Goal: Task Accomplishment & Management: Manage account settings

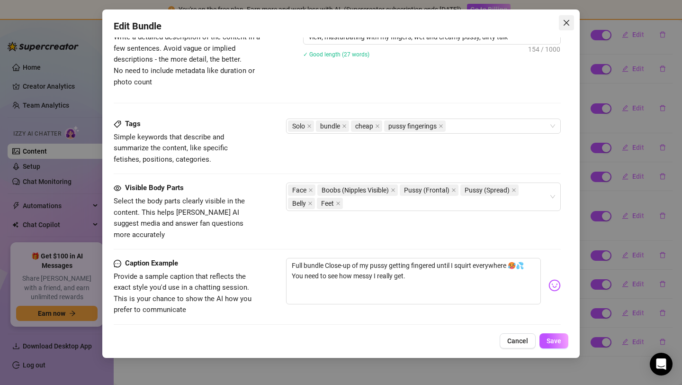
click at [563, 21] on icon "close" at bounding box center [567, 23] width 8 height 8
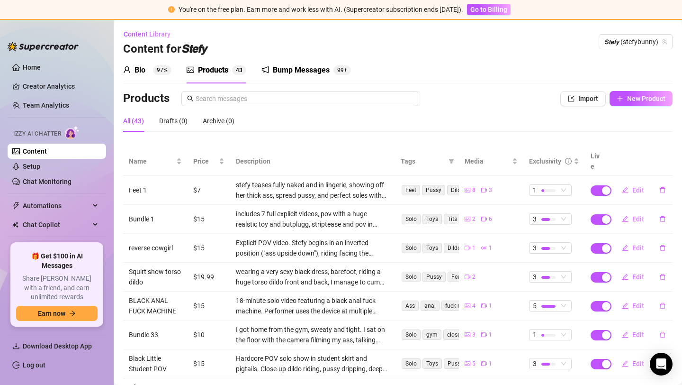
click at [281, 82] on div "Bump Messages 99+" at bounding box center [307, 70] width 90 height 27
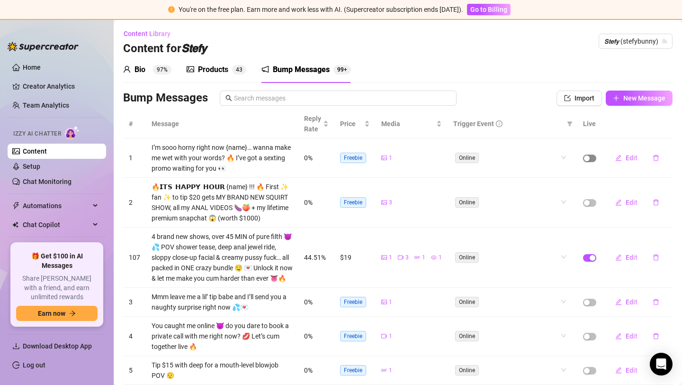
click at [592, 159] on span "button" at bounding box center [589, 159] width 13 height 8
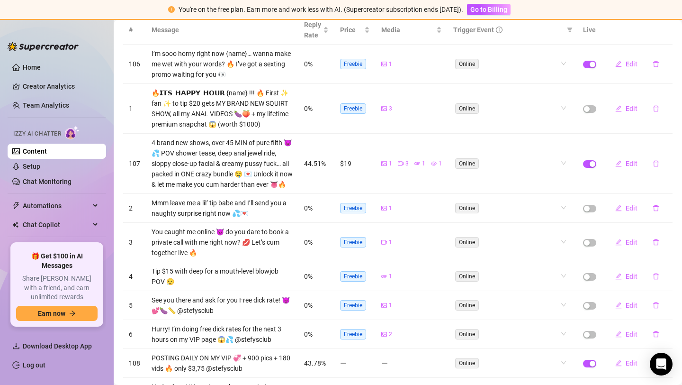
scroll to position [95, 0]
click at [587, 107] on div "button" at bounding box center [587, 108] width 6 height 6
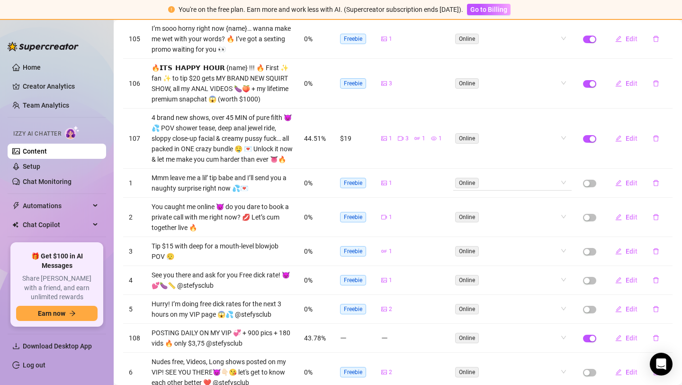
scroll to position [120, 0]
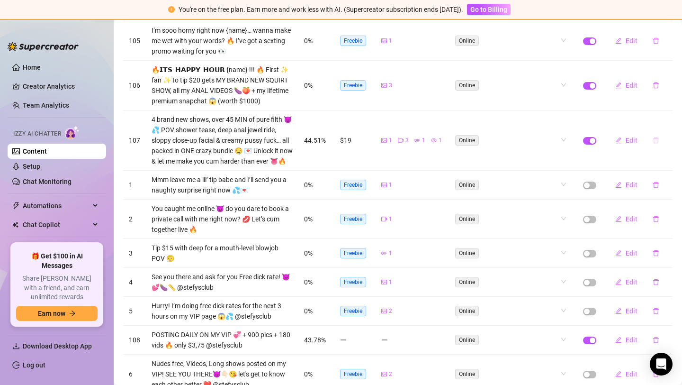
click at [651, 137] on button "button" at bounding box center [656, 140] width 22 height 15
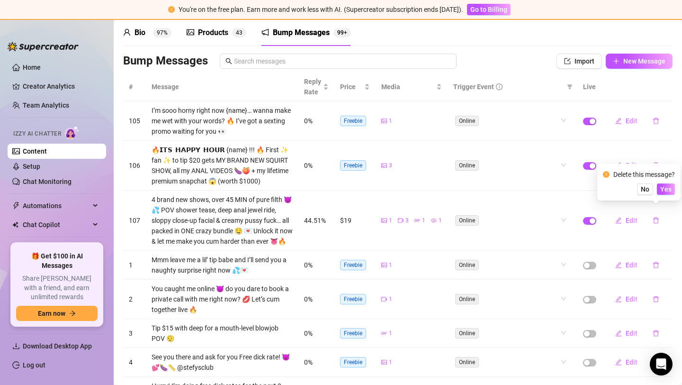
scroll to position [21, 0]
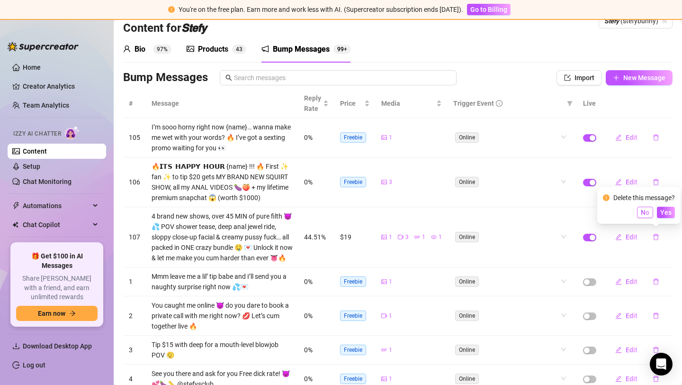
click at [646, 214] on span "No" at bounding box center [645, 213] width 9 height 8
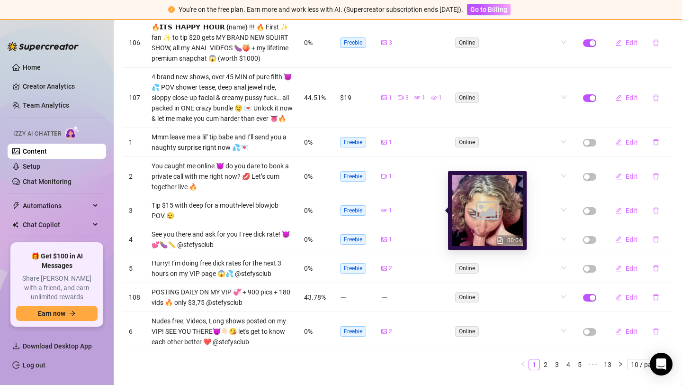
scroll to position [182, 0]
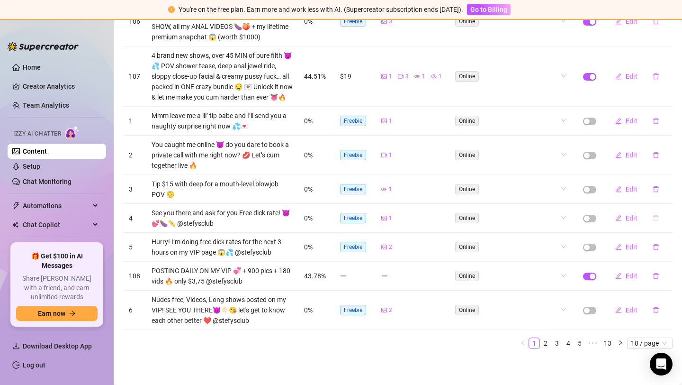
click at [659, 219] on icon "delete" at bounding box center [656, 218] width 7 height 7
click at [411, 217] on div "1" at bounding box center [412, 218] width 61 height 9
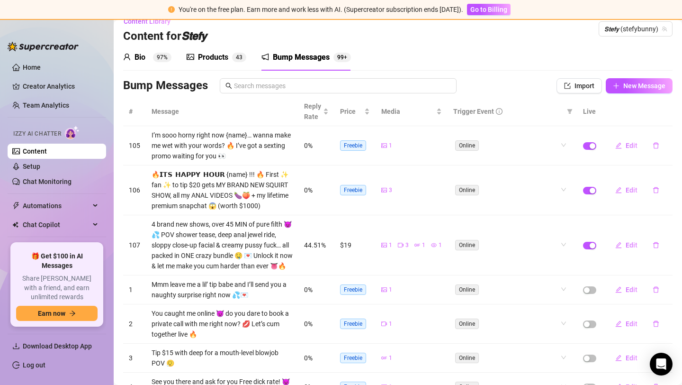
scroll to position [0, 0]
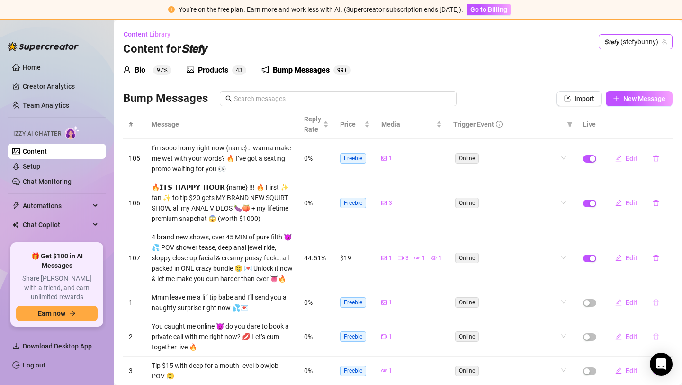
click at [641, 38] on span "𝙎𝙩𝙚𝙛𝙮 (stefybunny)" at bounding box center [636, 42] width 63 height 14
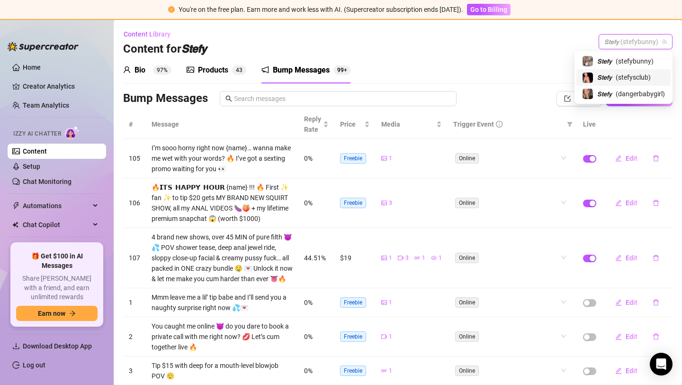
click at [636, 79] on span "( stefysclub )" at bounding box center [633, 77] width 35 height 10
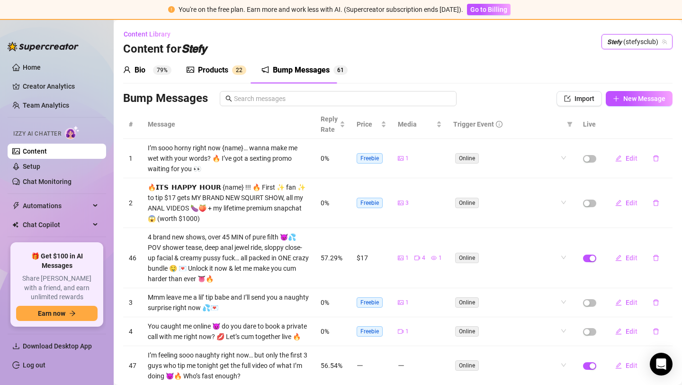
click at [281, 75] on div "Bump Messages" at bounding box center [301, 69] width 57 height 11
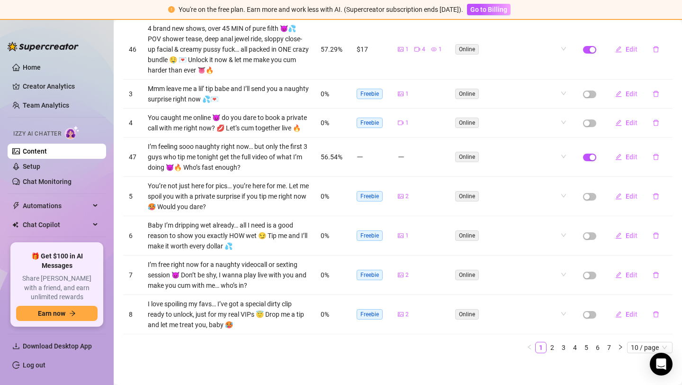
scroll to position [213, 0]
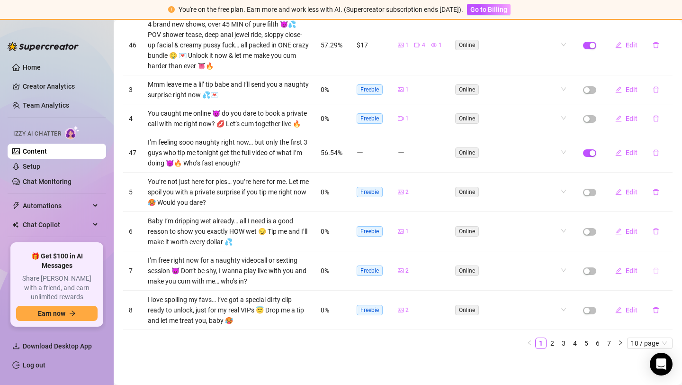
click at [650, 268] on button "button" at bounding box center [656, 270] width 22 height 15
click at [670, 247] on span "Yes" at bounding box center [666, 246] width 11 height 8
click at [636, 343] on span "10 / page" at bounding box center [650, 343] width 38 height 10
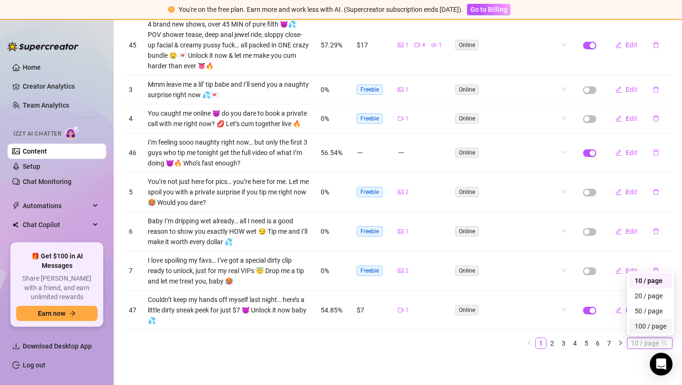
click at [642, 329] on div "100 / page" at bounding box center [651, 326] width 32 height 10
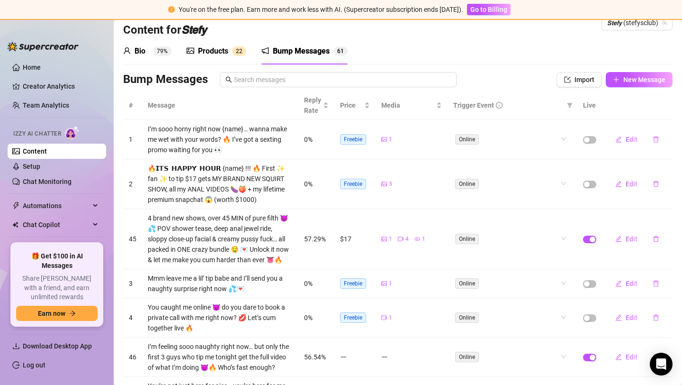
scroll to position [4, 0]
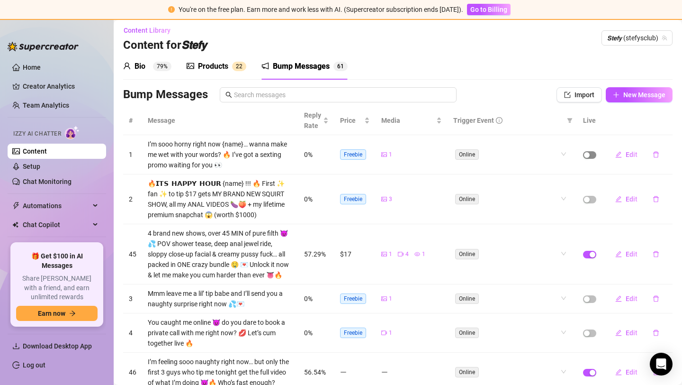
click at [589, 154] on div "button" at bounding box center [587, 155] width 6 height 6
click at [591, 204] on td at bounding box center [590, 199] width 25 height 50
click at [590, 197] on div "button" at bounding box center [587, 200] width 6 height 6
click at [623, 194] on button "Edit" at bounding box center [626, 198] width 37 height 15
type textarea "🔥𝗜𝗧𝗦 𝗛𝗔𝗣𝗣𝗬 𝗛𝗢𝗨𝗥 {name} !!! 🔥 First ✨ fan ✨ to tip $17 gets MY BRAND NEW SQUIRT …"
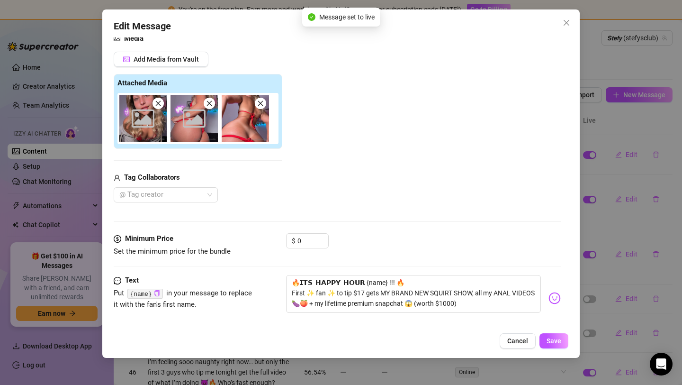
scroll to position [144, 0]
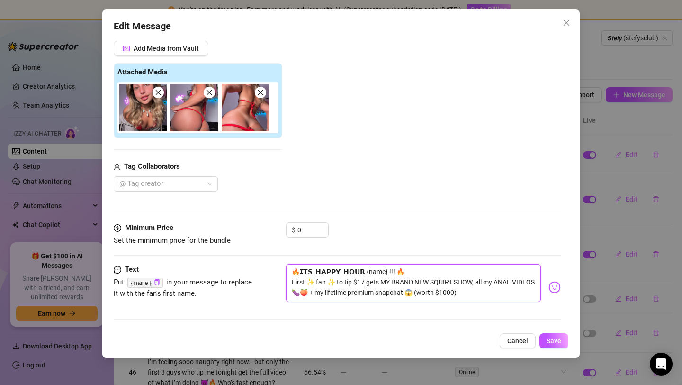
drag, startPoint x: 344, startPoint y: 282, endPoint x: 279, endPoint y: 280, distance: 64.9
click at [279, 280] on div "Text Put {name} in your message to replace it with the fan's first name. 🔥𝗜𝗧𝗦 𝗛…" at bounding box center [337, 287] width 447 height 46
type textarea "🔥𝗜𝗧𝗦 𝗛𝗔𝗣𝗣𝗬 𝗛𝗢𝗨𝗥 {name} !!! 🔥 ip $17 gets MY BRAND NEW SQUIRT SHOW, all my ANAL …"
click at [312, 282] on textarea "🔥𝗜𝗧𝗦 𝗛𝗔𝗣𝗣𝗬 𝗛𝗢𝗨𝗥 {name} !!! 🔥 ip $17 gets MY BRAND NEW SQUIRT SHOW, all my ANAL …" at bounding box center [413, 283] width 255 height 38
type textarea "🔥𝗜𝗧𝗦 𝗛𝗔𝗣𝗣𝗬 𝗛𝗢𝗨𝗥 {name} !!! 🔥 ip $17 6gets MY BRAND NEW SQUIRT SHOW, all my ANAL…"
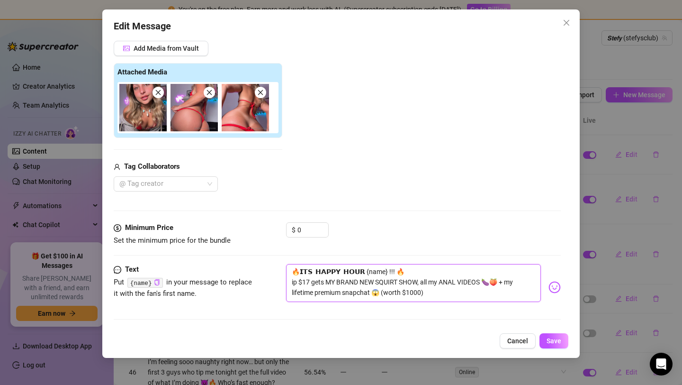
type textarea "🔥𝗜𝗧𝗦 𝗛𝗔𝗣𝗣𝗬 𝗛𝗢𝗨𝗥 {name} !!! 🔥 ip $17 6gets MY BRAND NEW SQUIRT SHOW, all my ANAL…"
type textarea "🔥𝗜𝗧𝗦 𝗛𝗔𝗣𝗣𝗬 𝗛𝗢𝗨𝗥 {name} !!! 🔥 ip $17 gets MY BRAND NEW SQUIRT SHOW, all my ANAL …"
type textarea "🔥𝗜𝗧𝗦 𝗛𝗔𝗣𝗣𝗬 𝗛𝗢𝗨𝗥 {name} !!! 🔥 ip $17 &gets MY BRAND NEW SQUIRT SHOW, all my ANAL…"
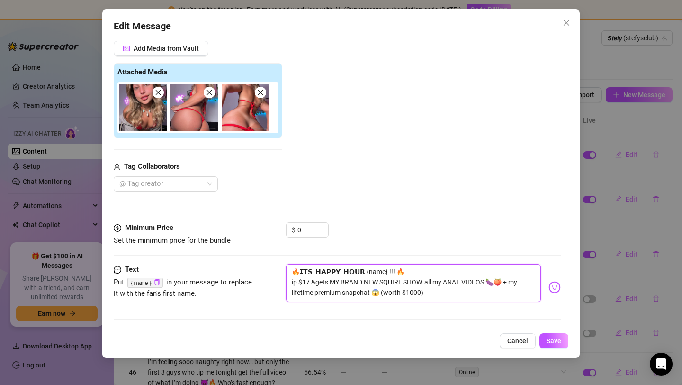
type textarea "🔥𝗜𝗧𝗦 𝗛𝗔𝗣𝗣𝗬 𝗛𝗢𝗨𝗥 {name} !!! 🔥 ip $17 & gets MY BRAND NEW SQUIRT SHOW, all my ANA…"
click at [328, 282] on textarea "🔥𝗜𝗧𝗦 𝗛𝗔𝗣𝗣𝗬 𝗛𝗢𝗨𝗥 {name} !!! 🔥 ip $17 & gets MY BRAND NEW SQUIRT SHOW, all my ANA…" at bounding box center [413, 283] width 255 height 38
type textarea "🔥𝗜𝗧𝗦 𝗛𝗔𝗣𝗣𝗬 𝗛𝗢𝗨𝗥 {name} !!! 🔥 ip $17 & get MY BRAND NEW SQUIRT SHOW, all my ANAL…"
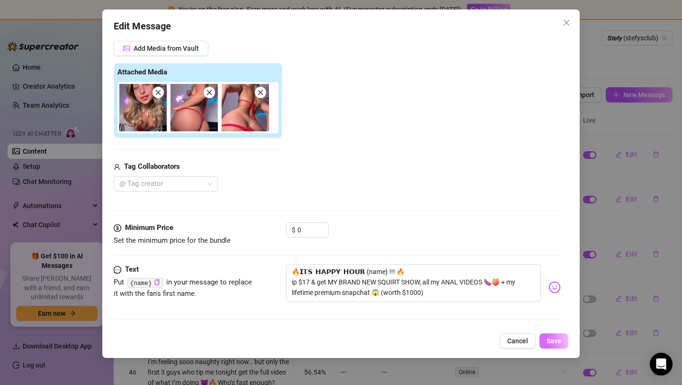
click at [553, 337] on span "Save" at bounding box center [554, 341] width 15 height 8
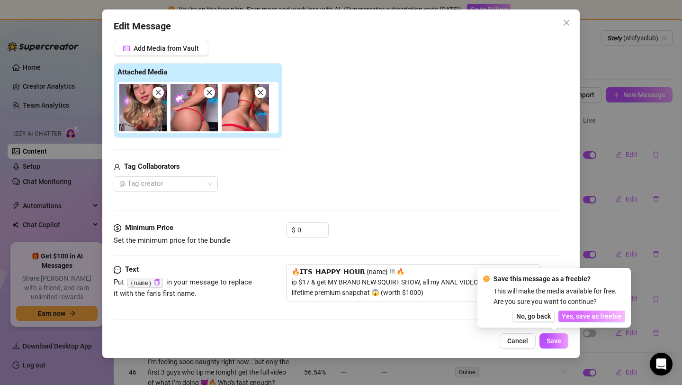
click at [582, 315] on span "Yes, save as freebie" at bounding box center [592, 316] width 60 height 8
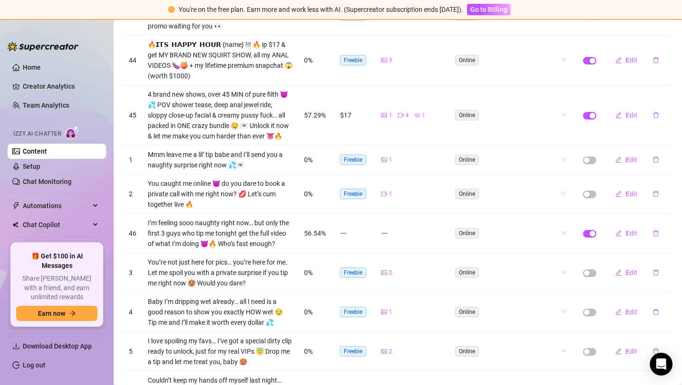
scroll to position [143, 0]
click at [592, 157] on span "button" at bounding box center [589, 160] width 13 height 8
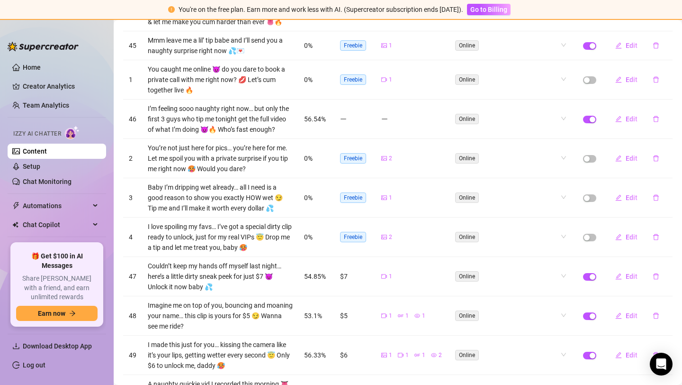
scroll to position [258, 0]
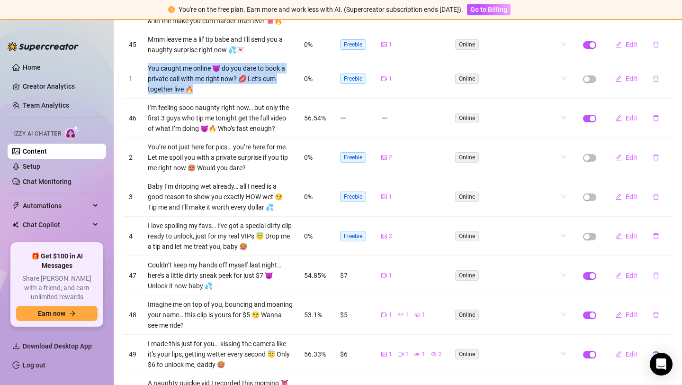
drag, startPoint x: 202, startPoint y: 87, endPoint x: 161, endPoint y: 69, distance: 44.8
click at [148, 66] on td "You caught me online 😈 do you dare to book a private call with me right now? 💋 …" at bounding box center [220, 78] width 156 height 39
copy td "You caught me online 😈 do you dare to book a private call with me right now? 💋 …"
click at [658, 77] on icon "delete" at bounding box center [657, 79] width 6 height 6
click at [668, 55] on span "Yes" at bounding box center [666, 54] width 11 height 8
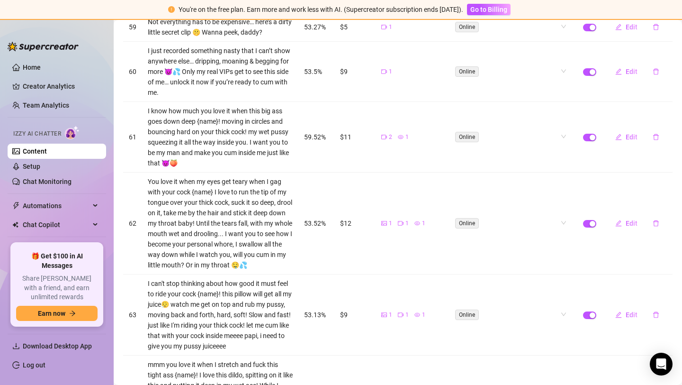
scroll to position [1018, 0]
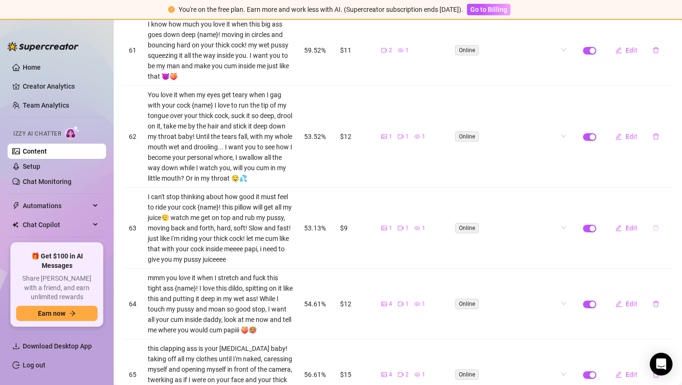
click at [656, 225] on icon "delete" at bounding box center [656, 228] width 7 height 7
click at [448, 198] on td "Online" at bounding box center [513, 228] width 130 height 81
click at [379, 216] on td "1 1 1" at bounding box center [412, 228] width 72 height 81
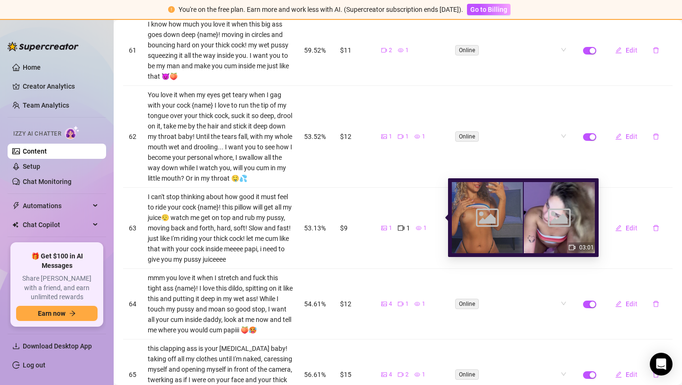
click at [385, 225] on icon "picture" at bounding box center [385, 228] width 6 height 6
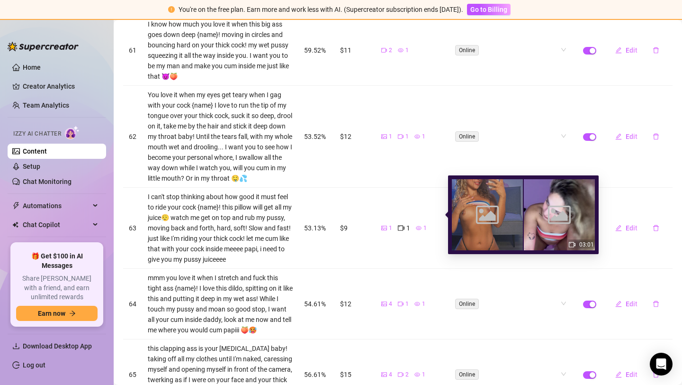
scroll to position [1022, 0]
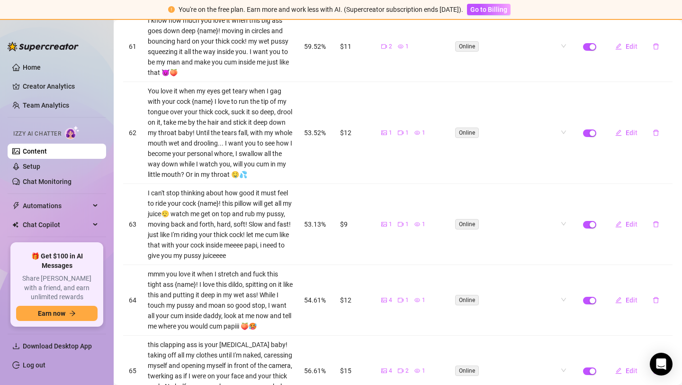
click at [319, 221] on td "53.13%" at bounding box center [317, 224] width 36 height 81
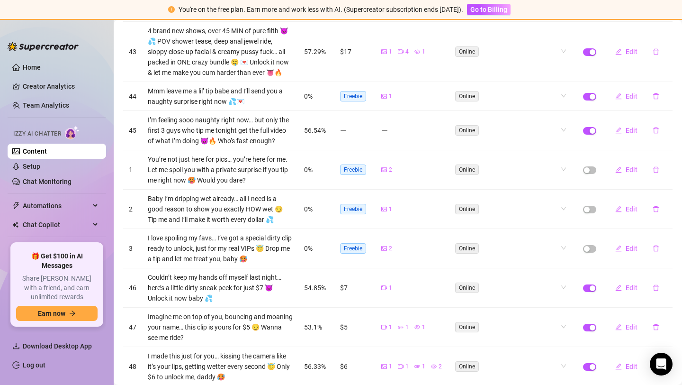
scroll to position [0, 0]
